Goal: Task Accomplishment & Management: Complete application form

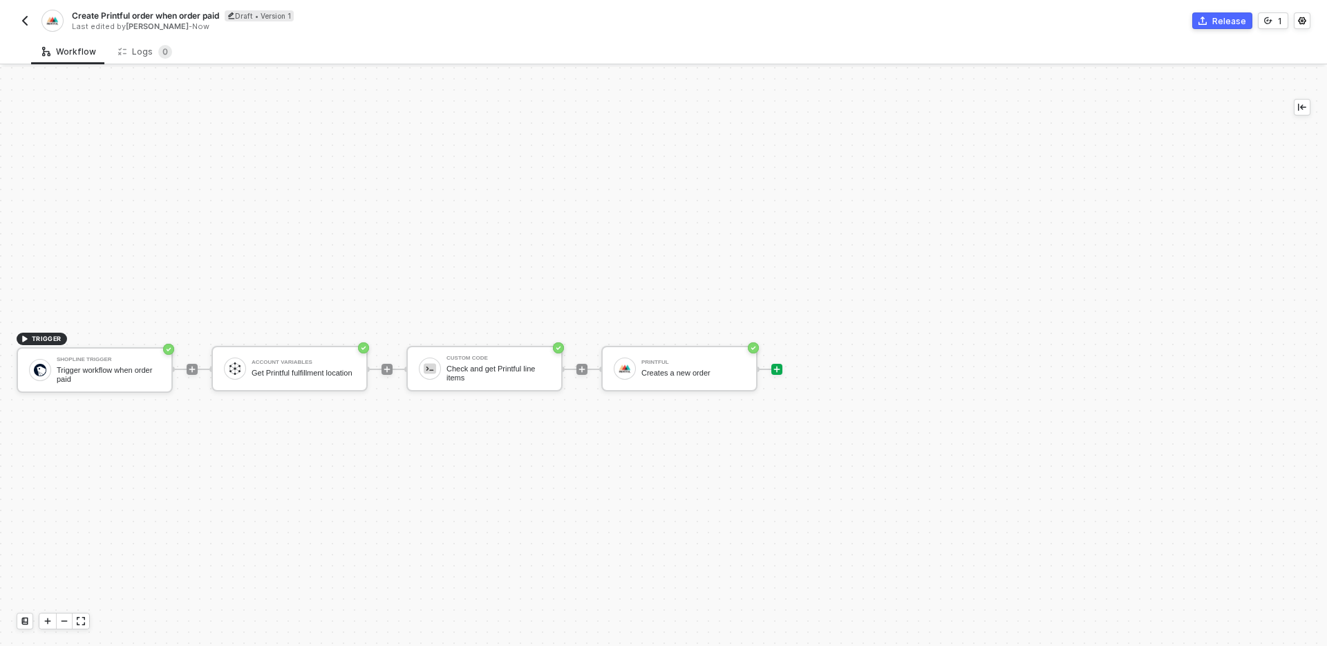
scroll to position [26, 0]
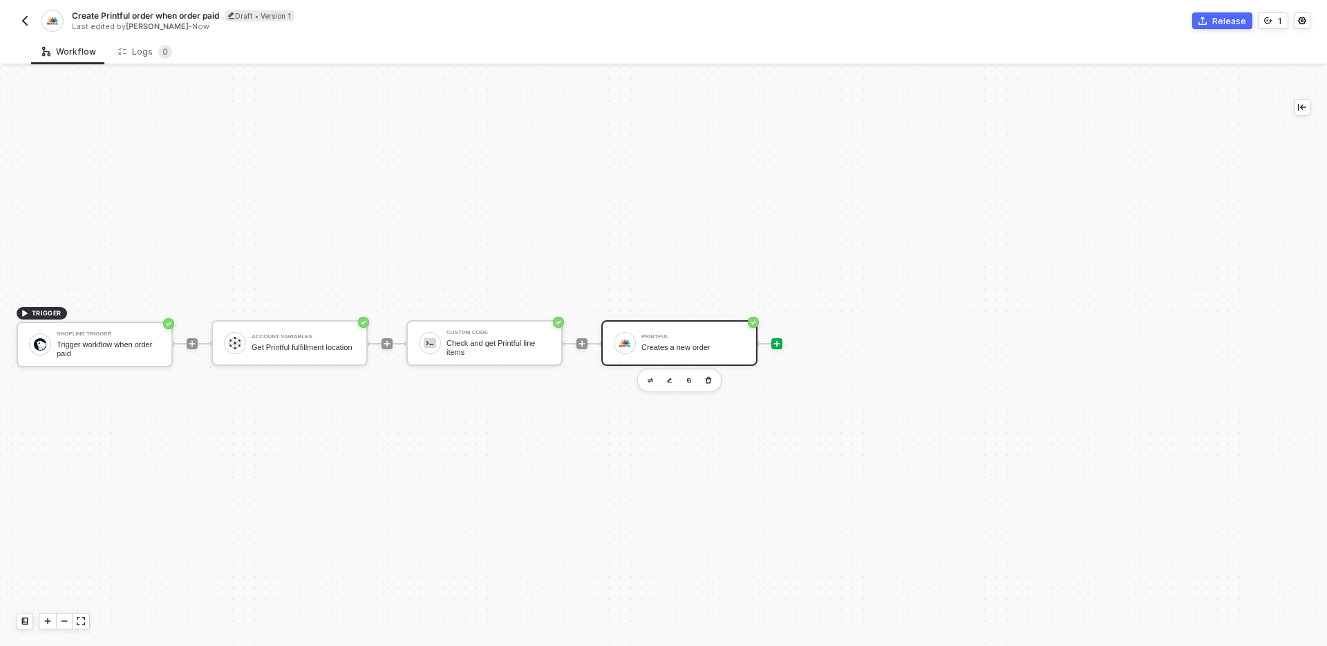
click at [698, 346] on div "Creates a new order" at bounding box center [693, 347] width 104 height 9
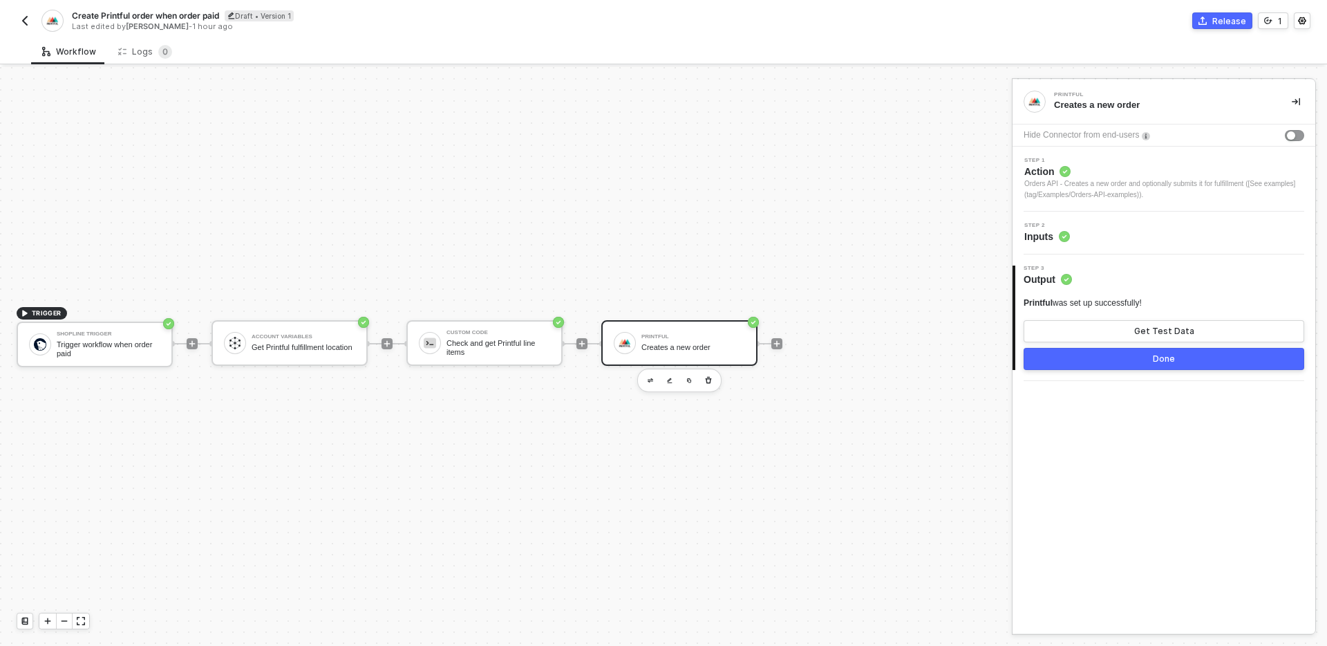
click at [1154, 234] on div "Step 2 Inputs" at bounding box center [1165, 233] width 299 height 21
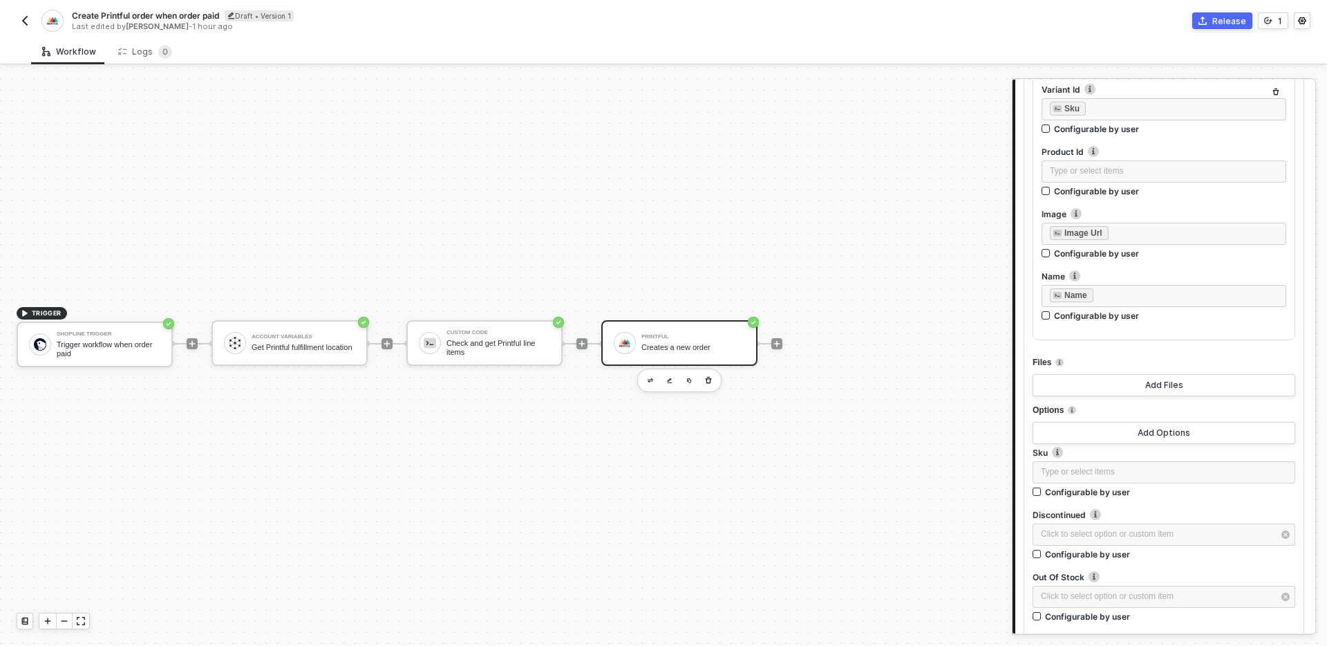
scroll to position [2067, 0]
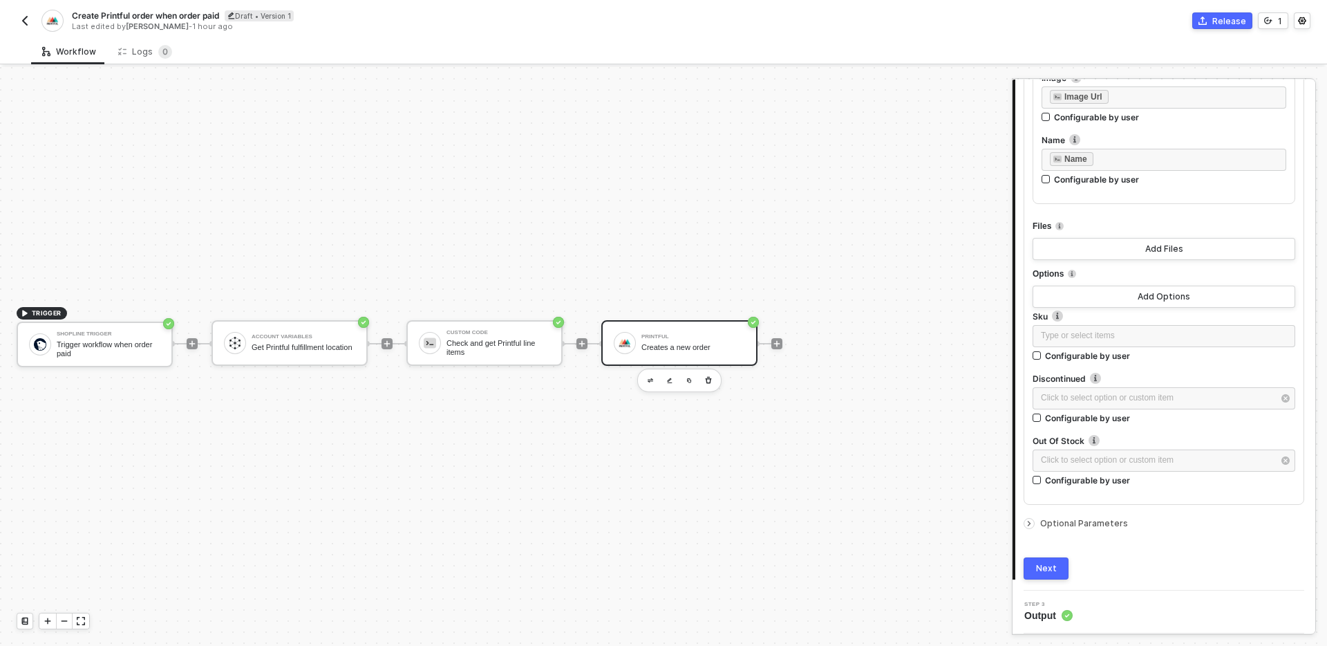
click at [1106, 525] on span "Optional Parameters" at bounding box center [1084, 523] width 88 height 10
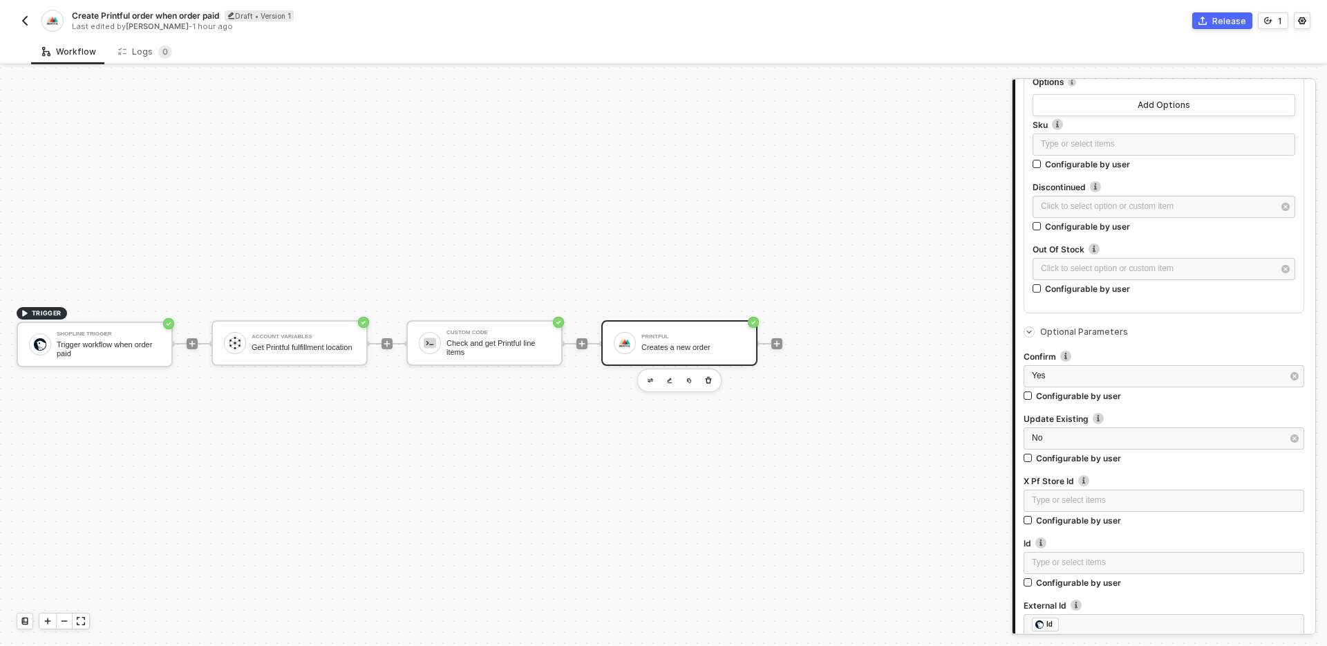
scroll to position [2249, 0]
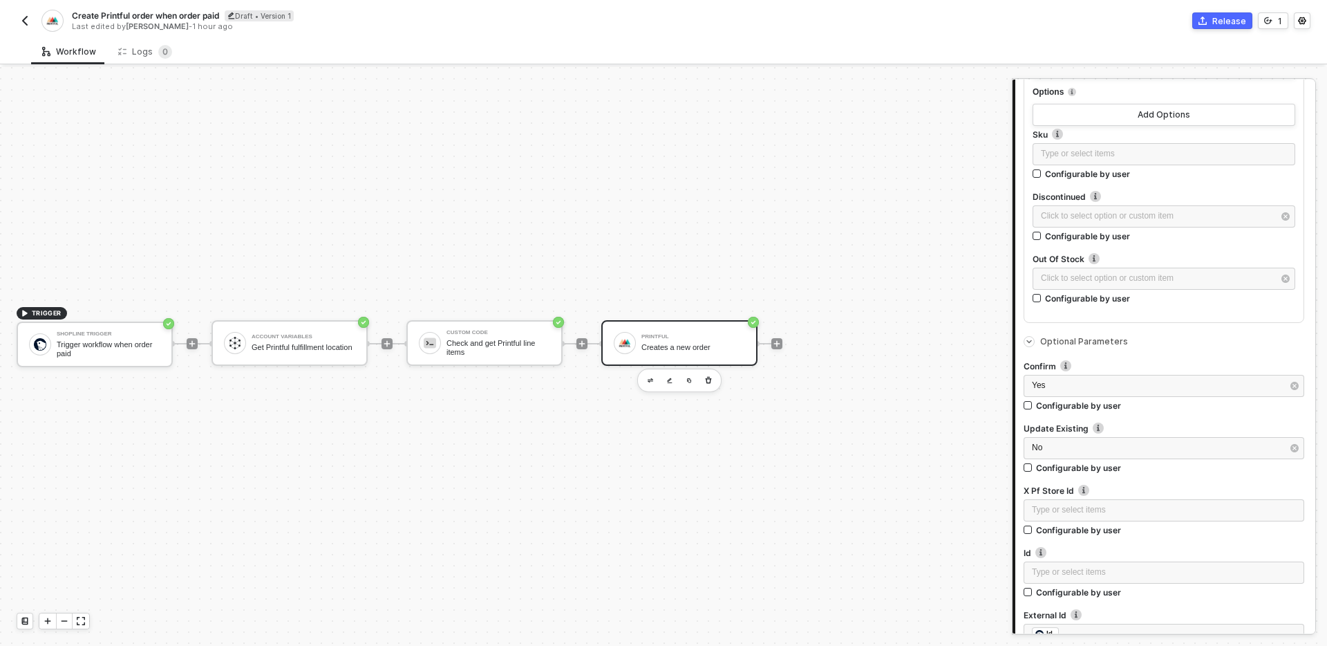
click at [1167, 364] on label "Confirm" at bounding box center [1164, 366] width 281 height 12
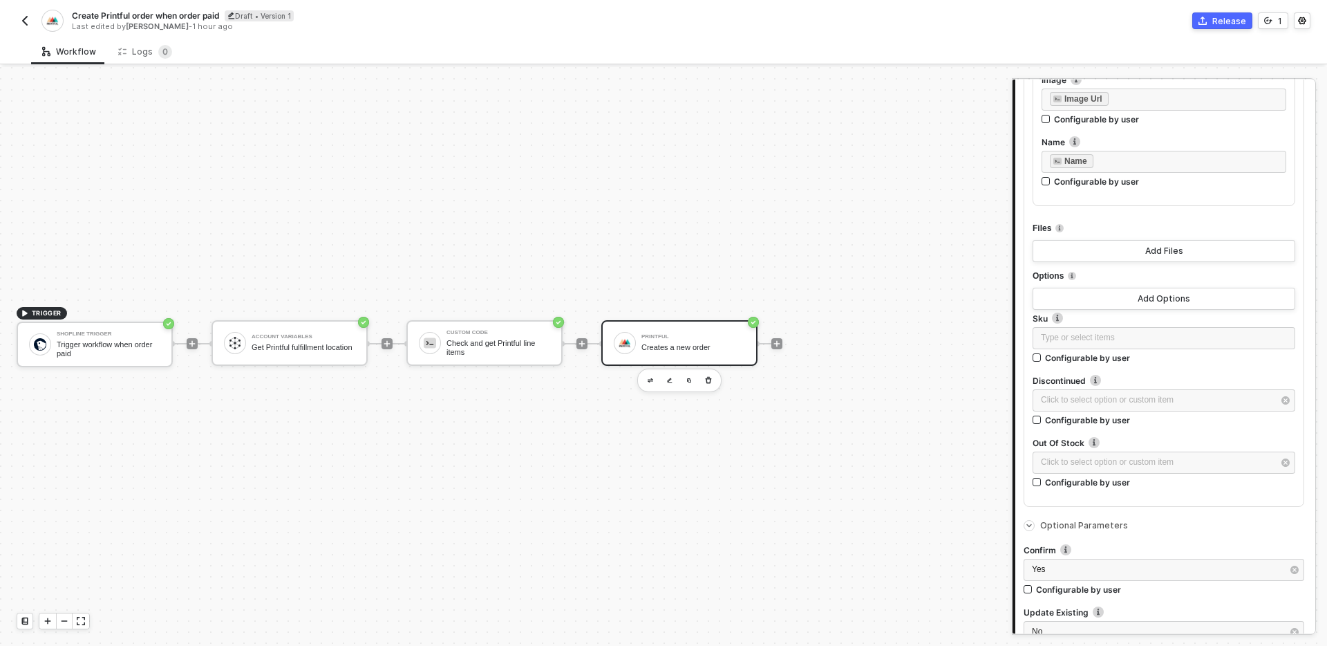
scroll to position [2065, 0]
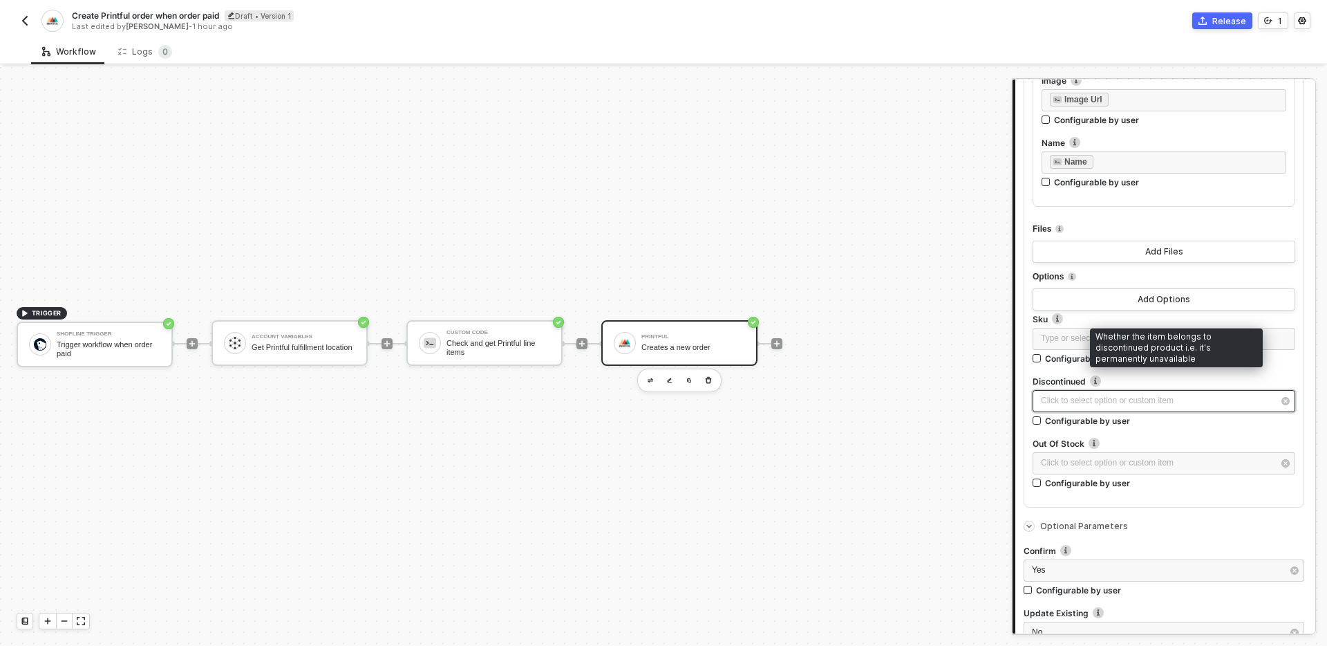
click at [1114, 405] on div "Click to select option or custom item ﻿" at bounding box center [1157, 400] width 232 height 13
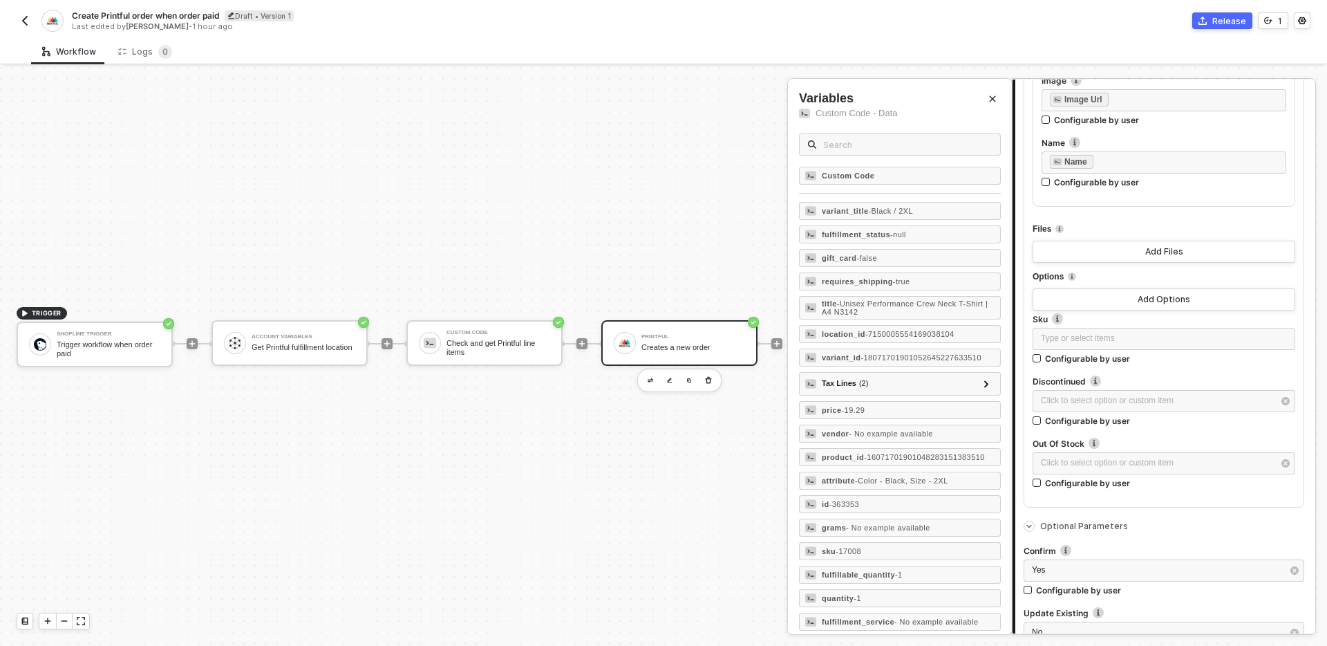
click at [1134, 376] on label "Discontinued Whether the item belongs to discontinued product i.e. it's permane…" at bounding box center [1164, 381] width 263 height 12
click at [662, 217] on div at bounding box center [663, 356] width 1327 height 579
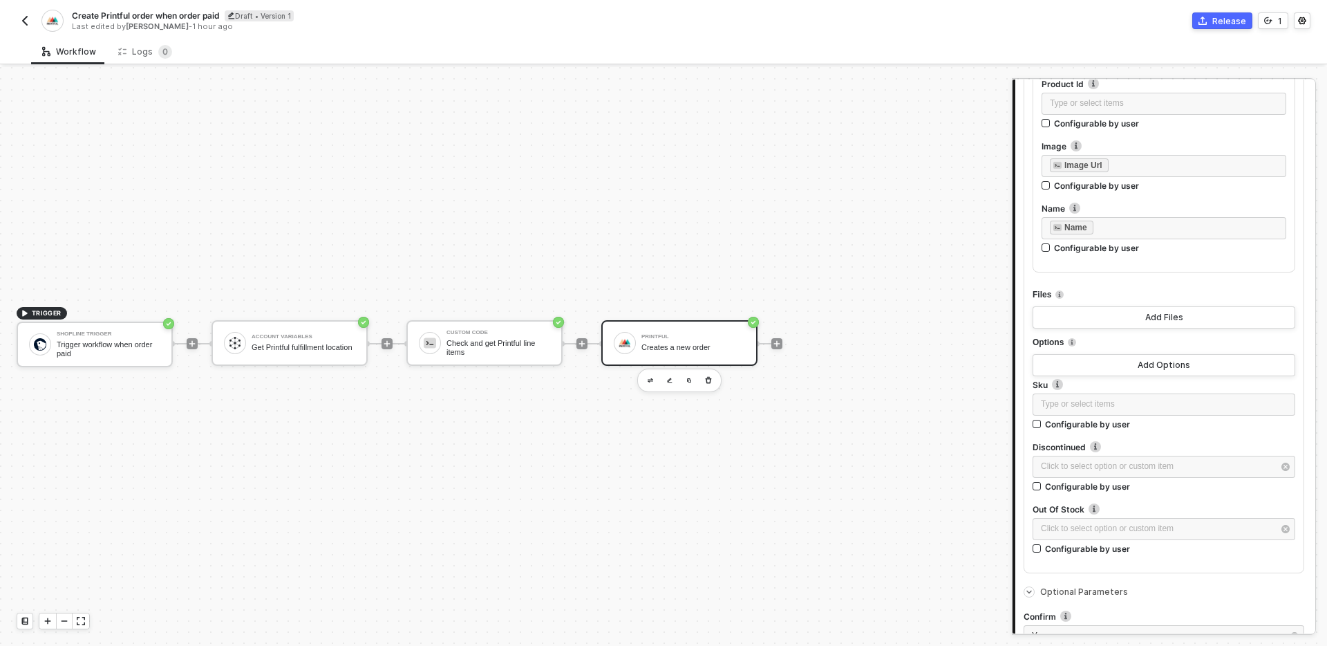
scroll to position [2005, 0]
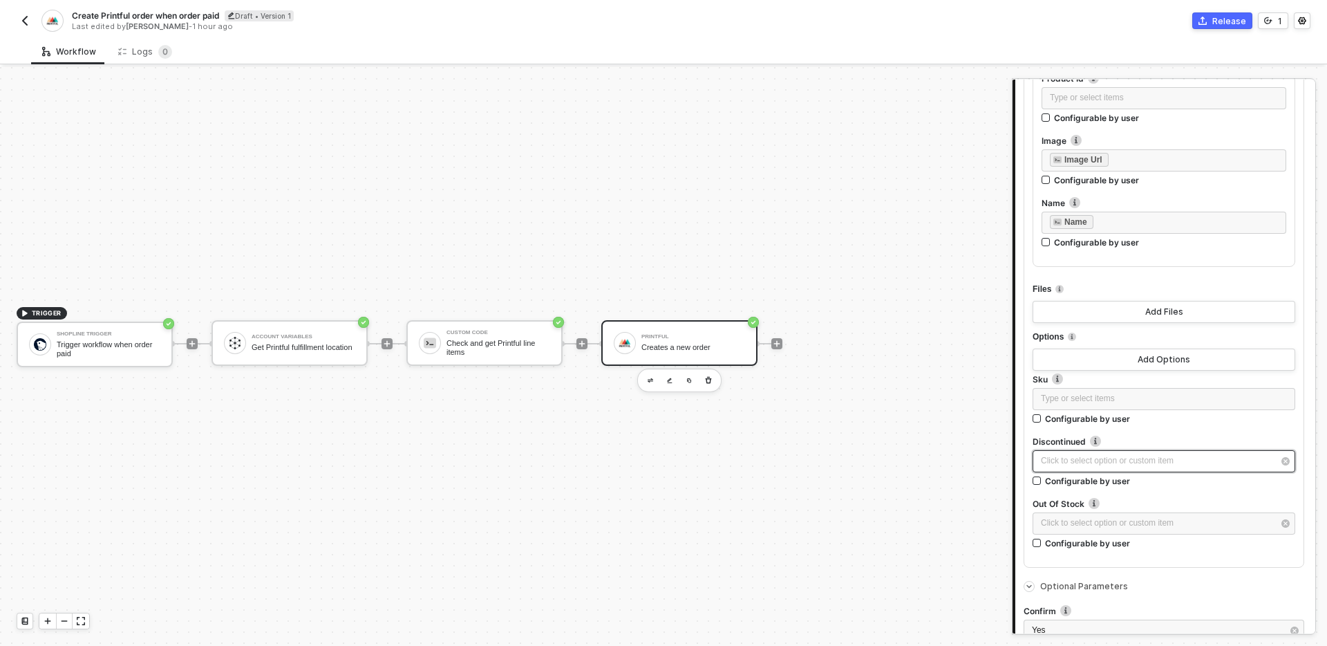
click at [1201, 461] on div "Click to select option or custom item ﻿" at bounding box center [1157, 460] width 232 height 13
click at [1202, 582] on span "Optional Parameters" at bounding box center [1172, 586] width 264 height 8
